Goal: Information Seeking & Learning: Learn about a topic

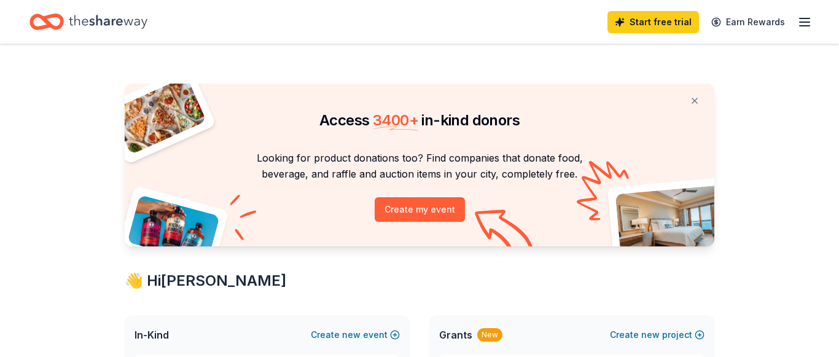
click at [804, 22] on line "button" at bounding box center [805, 22] width 10 height 0
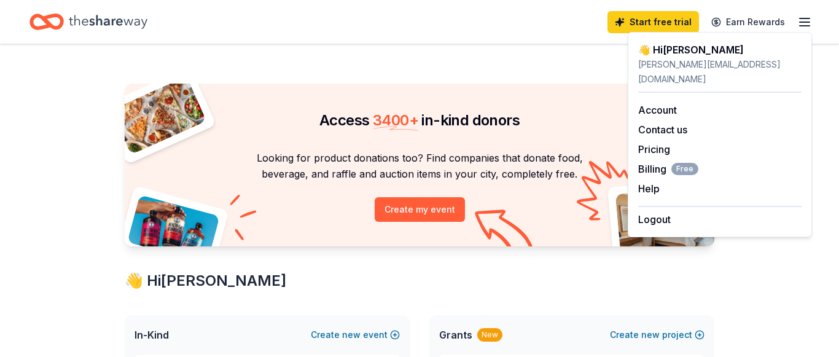
click at [803, 23] on icon "button" at bounding box center [805, 22] width 15 height 15
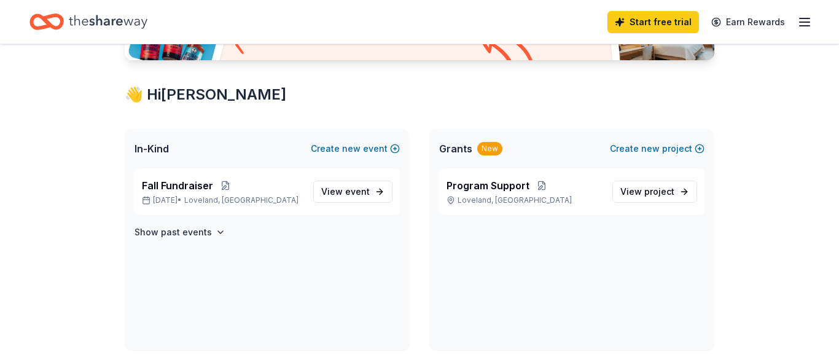
scroll to position [188, 0]
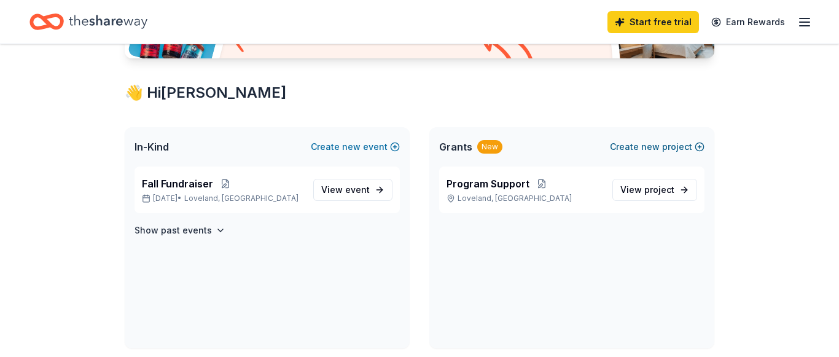
click at [638, 146] on button "Create new project" at bounding box center [657, 146] width 95 height 15
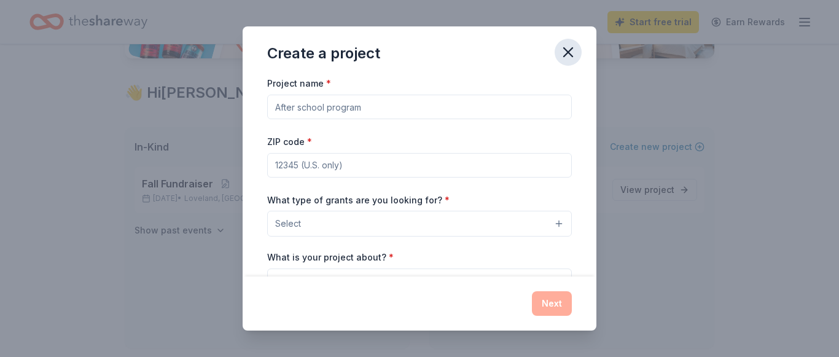
click at [569, 50] on icon "button" at bounding box center [568, 52] width 17 height 17
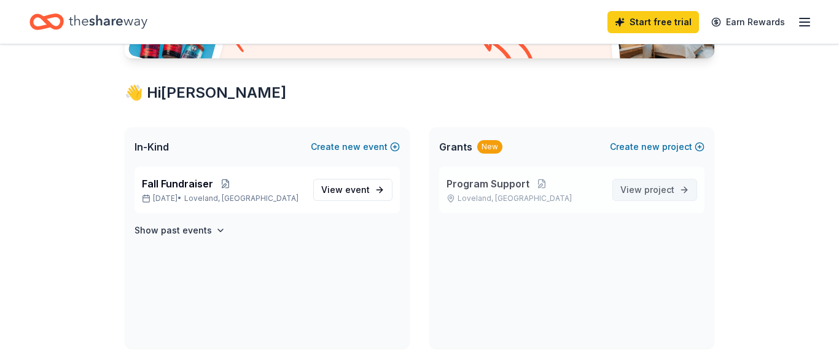
click at [637, 182] on link "View project" at bounding box center [655, 190] width 85 height 22
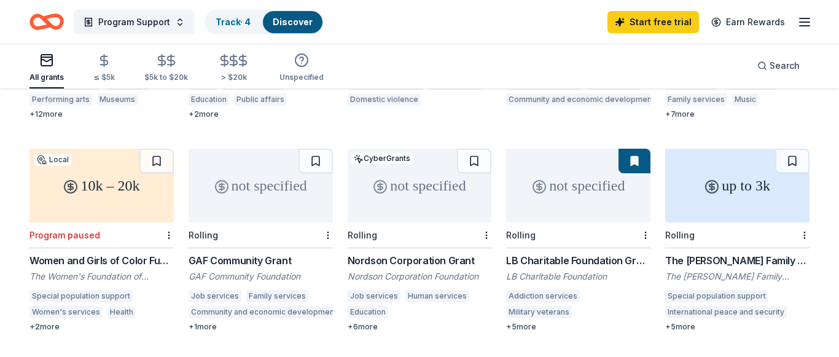
scroll to position [313, 0]
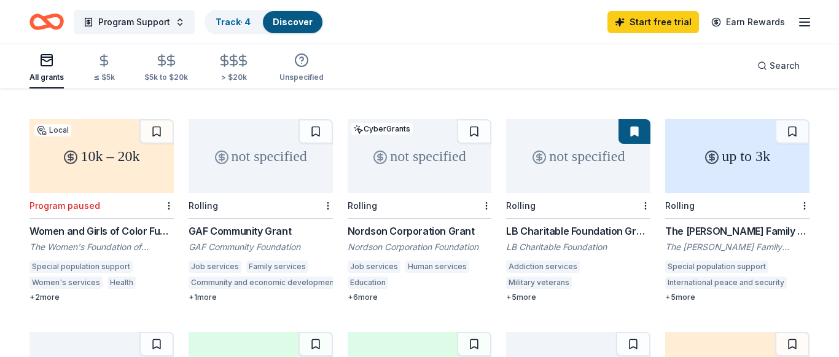
click at [207, 292] on div "+ 1 more" at bounding box center [261, 297] width 144 height 10
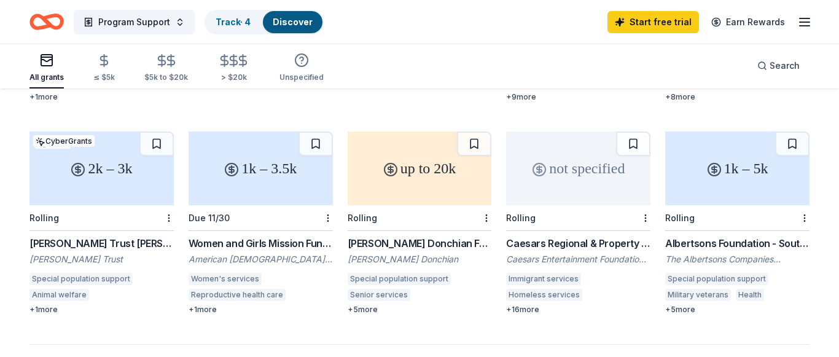
scroll to position [752, 0]
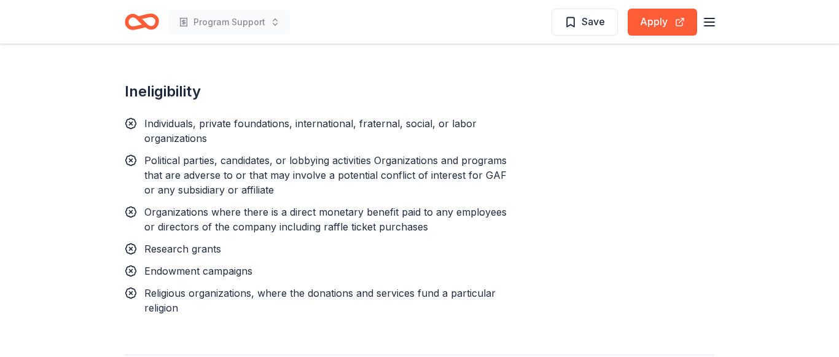
scroll to position [752, 0]
